Goal: Task Accomplishment & Management: Complete application form

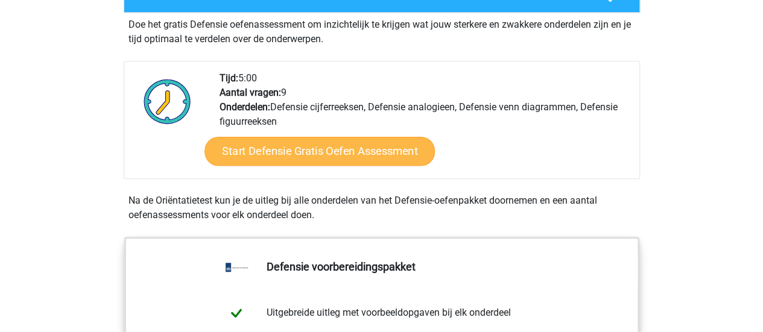
scroll to position [305, 0]
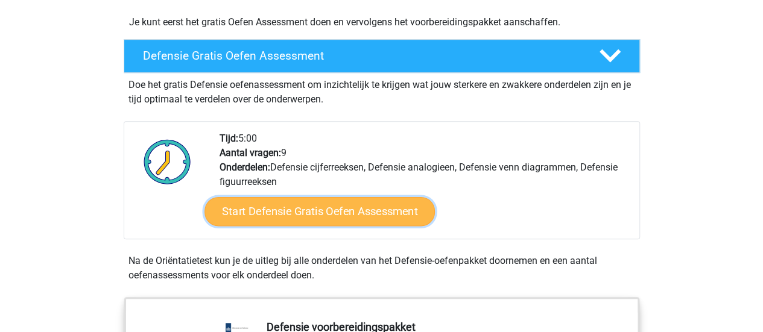
click at [380, 219] on link "Start Defensie Gratis Oefen Assessment" at bounding box center [320, 211] width 230 height 29
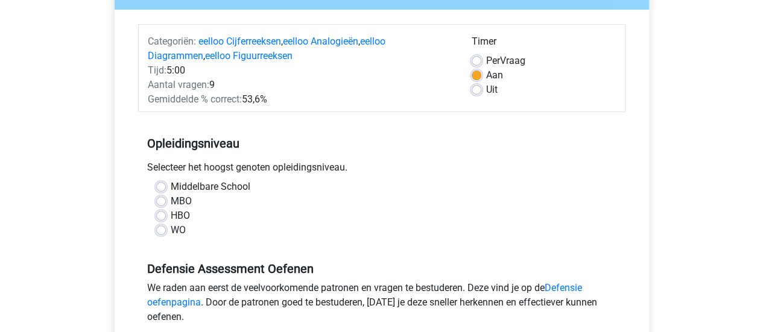
scroll to position [133, 0]
click at [167, 212] on div "HBO" at bounding box center [381, 215] width 451 height 14
click at [171, 214] on label "HBO" at bounding box center [180, 215] width 19 height 14
click at [158, 214] on input "HBO" at bounding box center [161, 214] width 10 height 12
radio input "true"
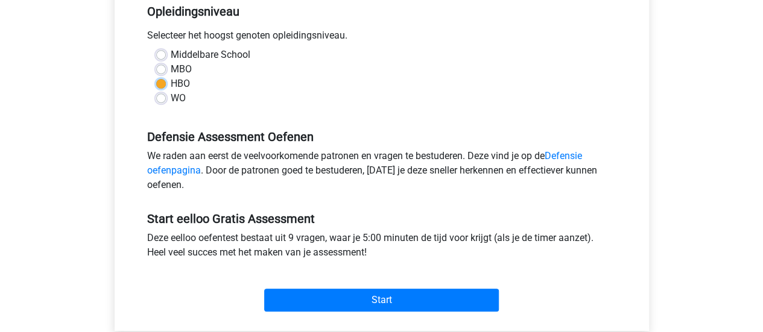
scroll to position [284, 0]
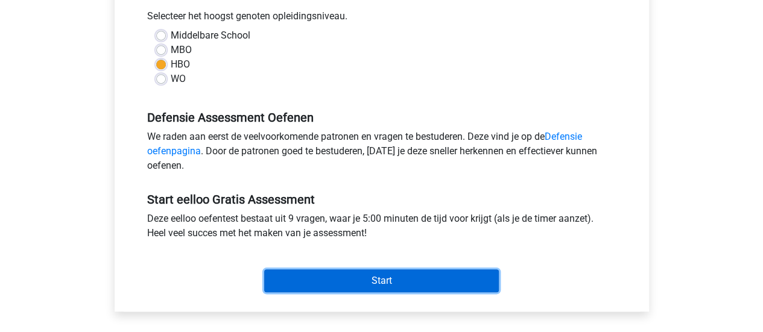
click at [376, 278] on input "Start" at bounding box center [381, 281] width 235 height 23
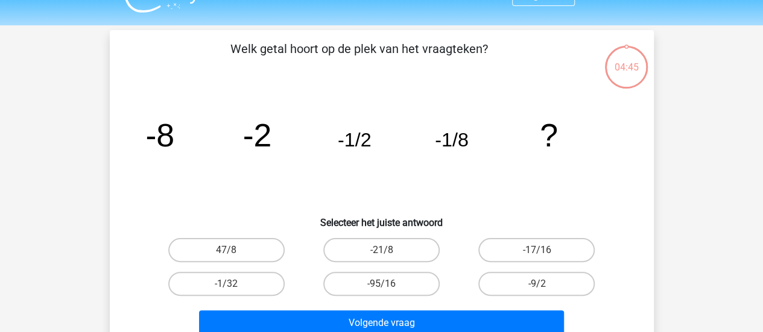
scroll to position [27, 0]
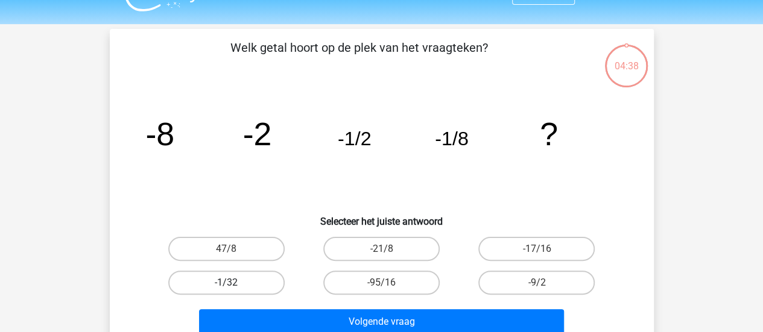
click at [218, 289] on label "-1/32" at bounding box center [226, 283] width 116 height 24
click at [226, 289] on input "-1/32" at bounding box center [230, 287] width 8 height 8
radio input "true"
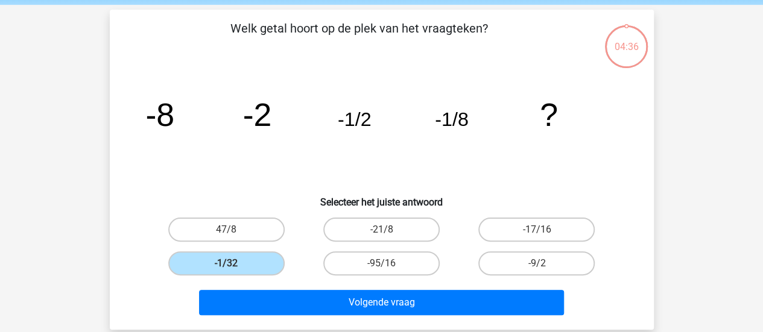
scroll to position [47, 0]
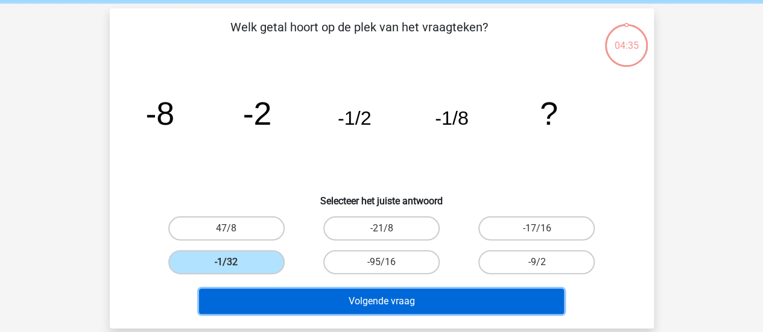
click at [441, 295] on button "Volgende vraag" at bounding box center [381, 301] width 365 height 25
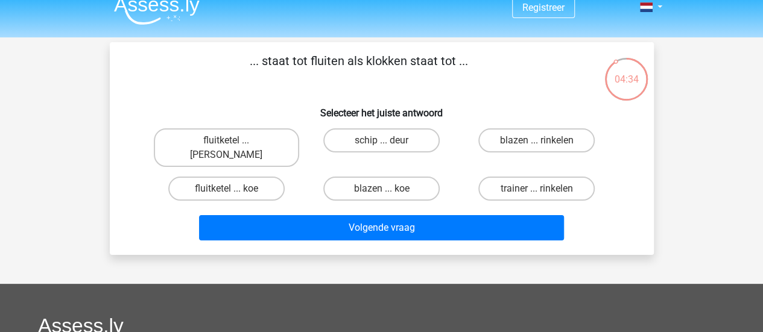
scroll to position [10, 0]
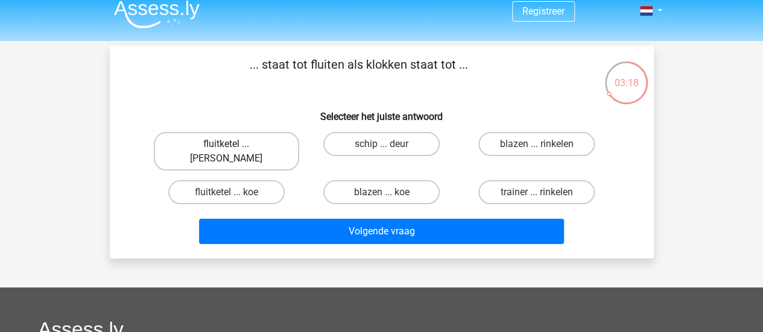
click at [261, 143] on label "fluitketel ... luiden" at bounding box center [226, 151] width 145 height 39
click at [234, 144] on input "fluitketel ... luiden" at bounding box center [230, 148] width 8 height 8
radio input "true"
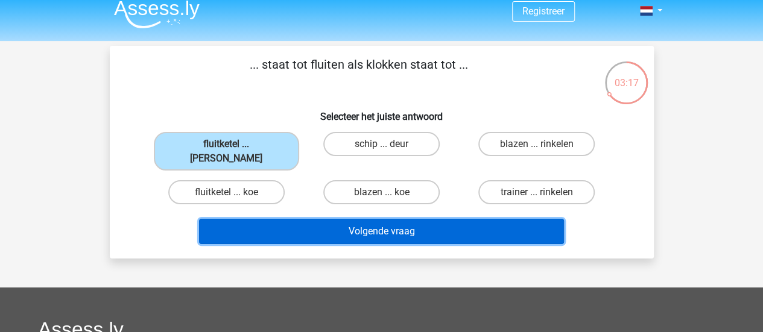
click at [346, 219] on button "Volgende vraag" at bounding box center [381, 231] width 365 height 25
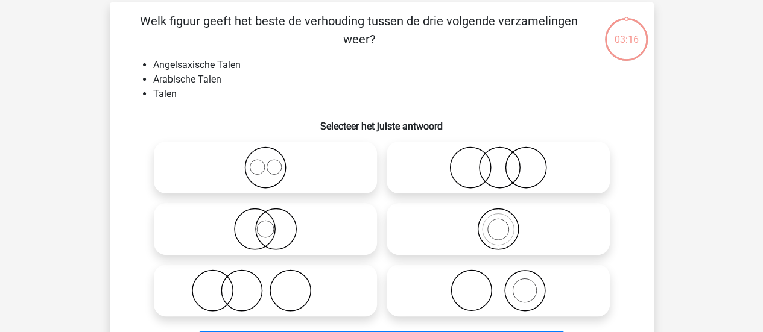
scroll to position [56, 0]
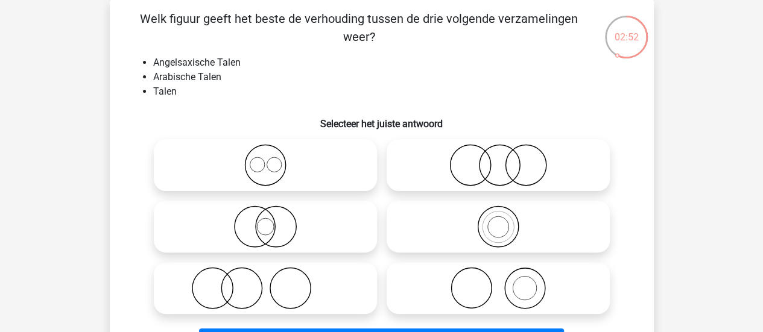
click at [280, 170] on circle at bounding box center [274, 164] width 14 height 14
click at [273, 159] on input "radio" at bounding box center [269, 155] width 8 height 8
radio input "true"
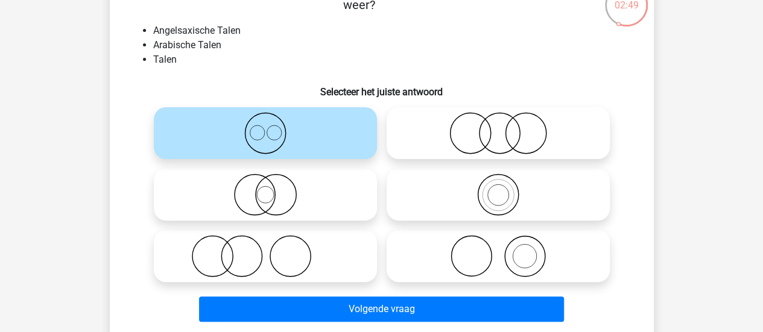
scroll to position [88, 0]
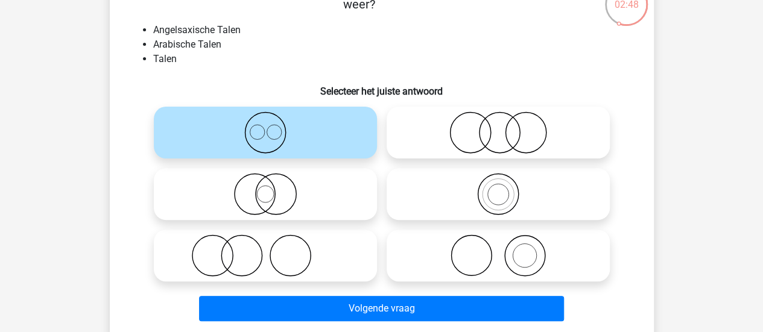
click at [454, 187] on icon at bounding box center [499, 194] width 214 height 42
click at [498, 187] on input "radio" at bounding box center [502, 184] width 8 height 8
radio input "true"
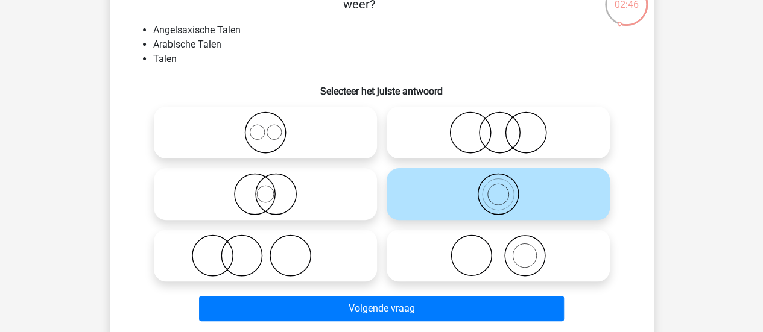
click at [317, 148] on icon at bounding box center [266, 133] width 214 height 42
click at [273, 127] on input "radio" at bounding box center [269, 123] width 8 height 8
radio input "true"
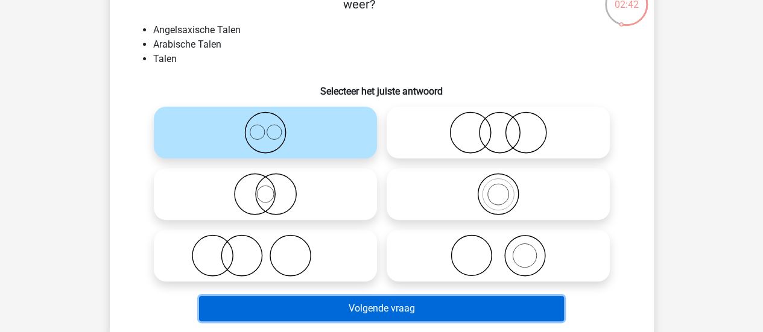
click at [461, 313] on button "Volgende vraag" at bounding box center [381, 308] width 365 height 25
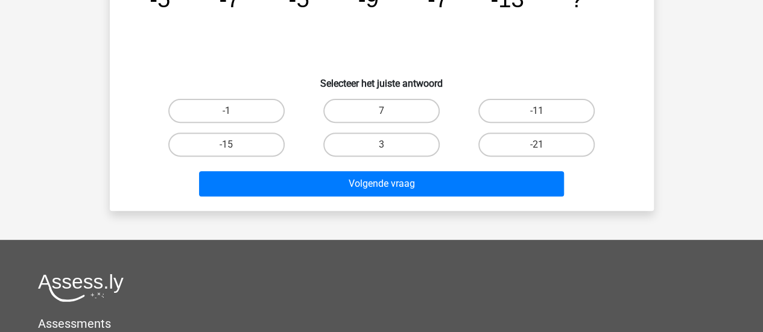
scroll to position [59, 0]
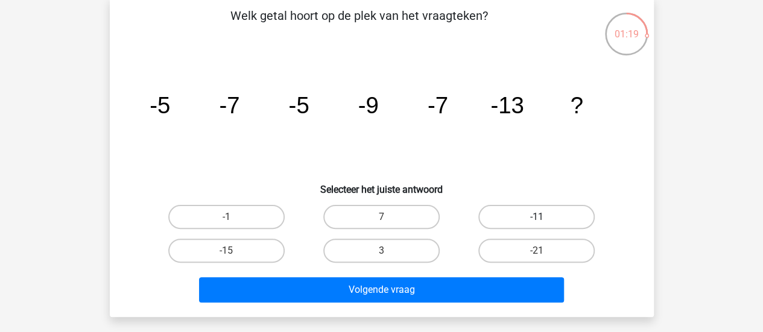
click at [515, 218] on label "-11" at bounding box center [536, 217] width 116 height 24
click at [537, 218] on input "-11" at bounding box center [541, 221] width 8 height 8
radio input "true"
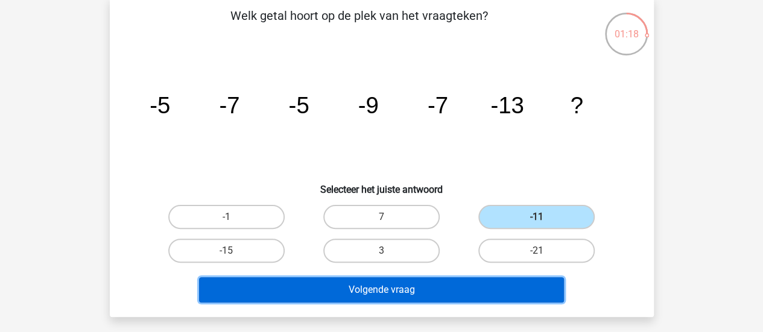
click at [483, 296] on button "Volgende vraag" at bounding box center [381, 290] width 365 height 25
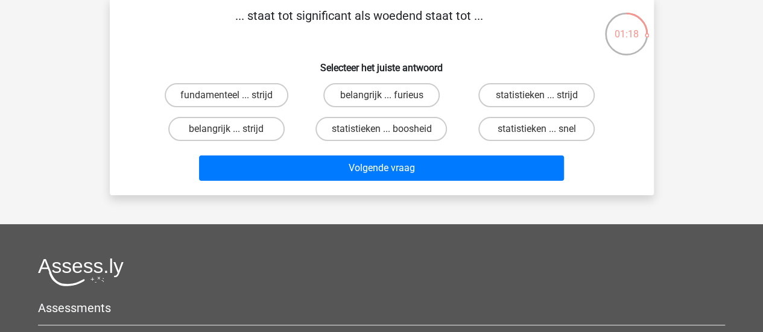
scroll to position [56, 0]
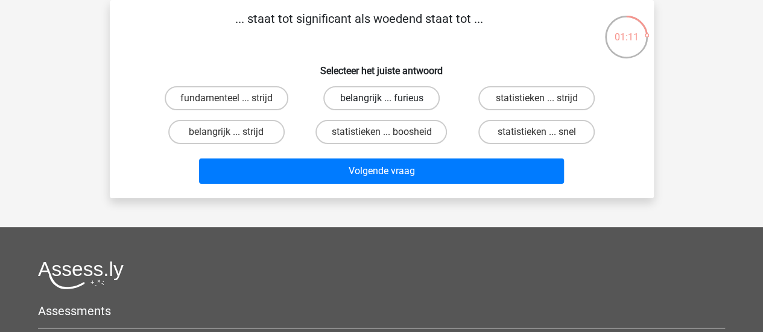
click at [411, 102] on label "belangrijk ... furieus" at bounding box center [381, 98] width 116 height 24
click at [389, 102] on input "belangrijk ... furieus" at bounding box center [385, 102] width 8 height 8
radio input "true"
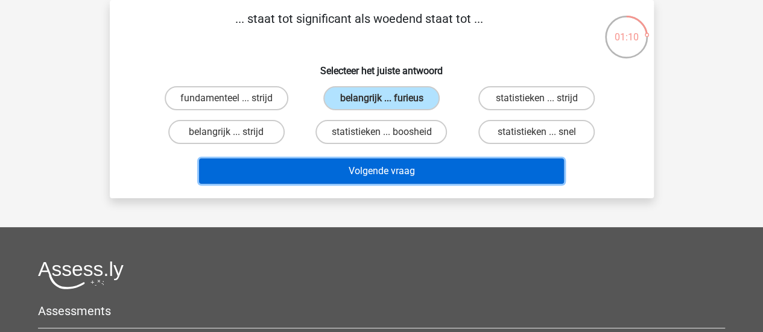
click at [445, 172] on button "Volgende vraag" at bounding box center [381, 171] width 365 height 25
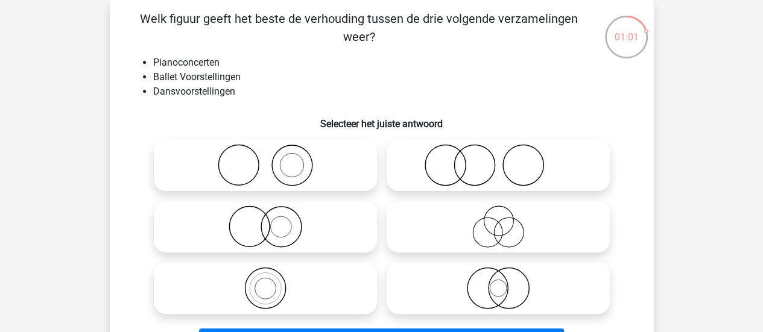
click at [494, 217] on icon at bounding box center [499, 227] width 214 height 42
click at [498, 217] on input "radio" at bounding box center [502, 217] width 8 height 8
radio input "true"
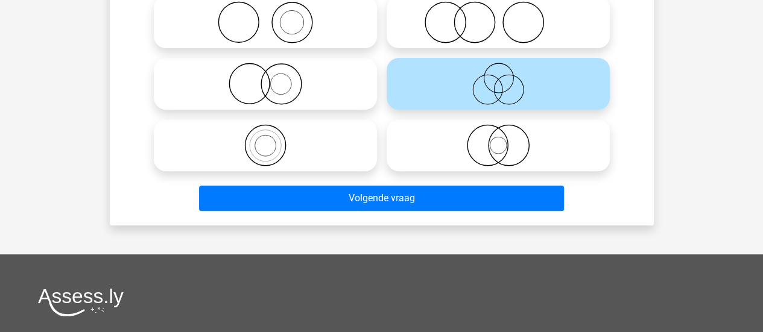
scroll to position [199, 0]
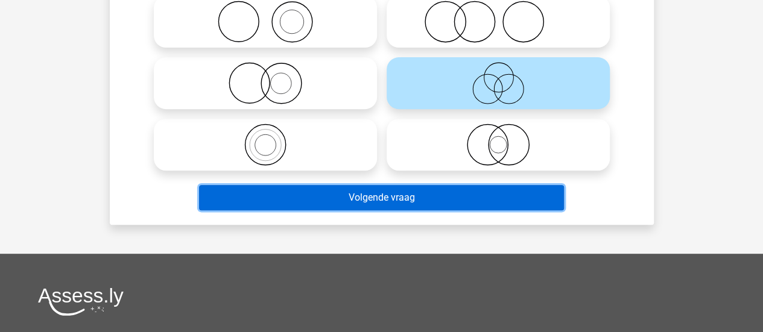
click at [461, 204] on button "Volgende vraag" at bounding box center [381, 197] width 365 height 25
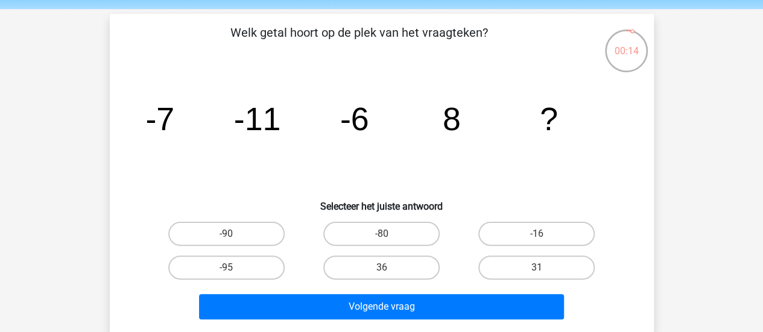
scroll to position [41, 0]
